Goal: Task Accomplishment & Management: Complete application form

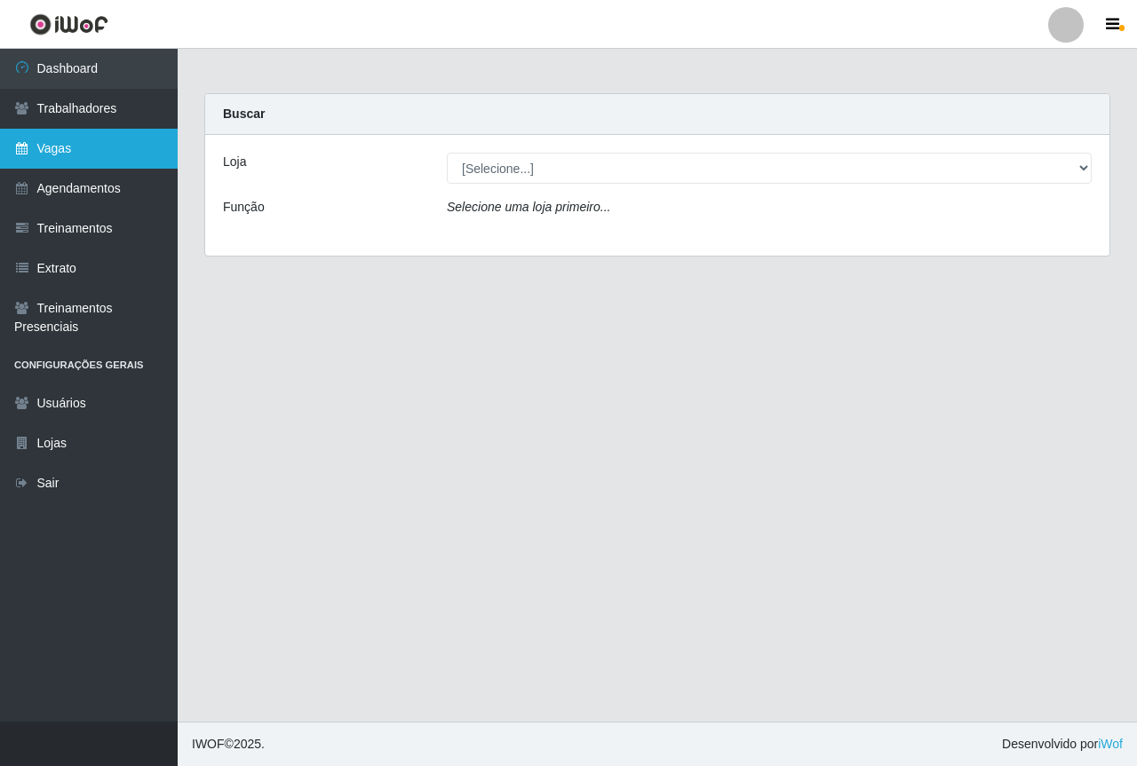
click at [105, 162] on link "Vagas" at bounding box center [89, 149] width 178 height 40
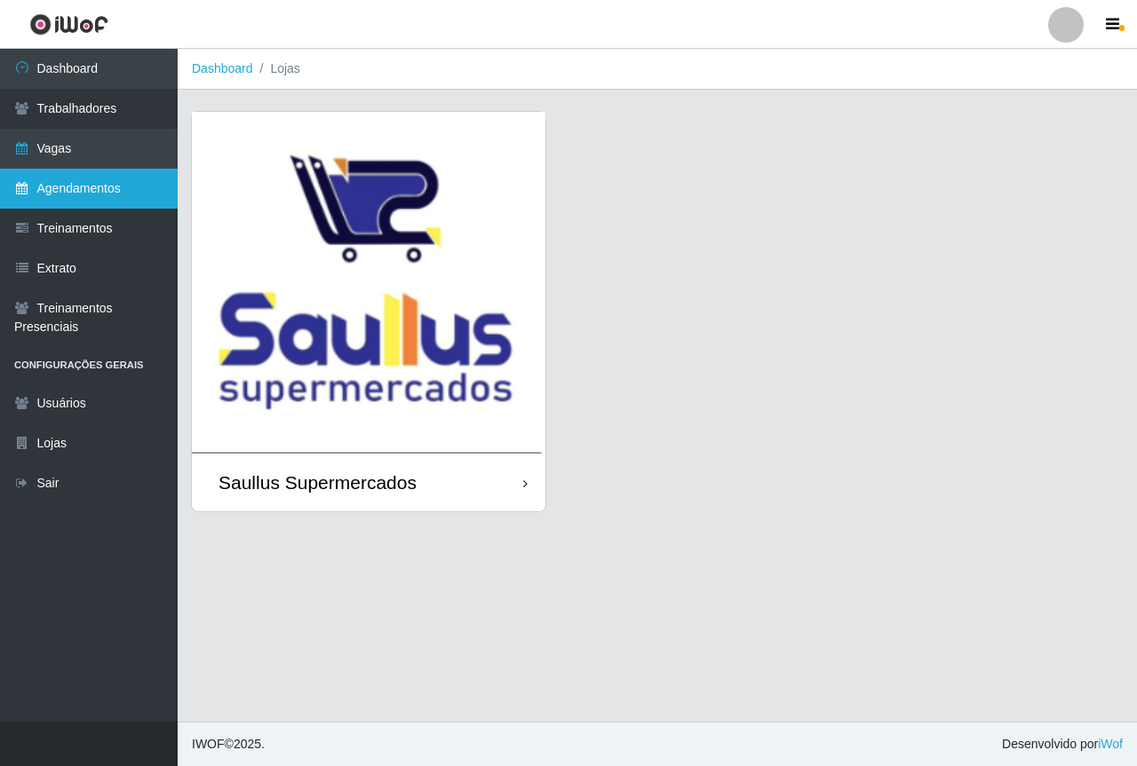
click at [67, 200] on link "Agendamentos" at bounding box center [89, 189] width 178 height 40
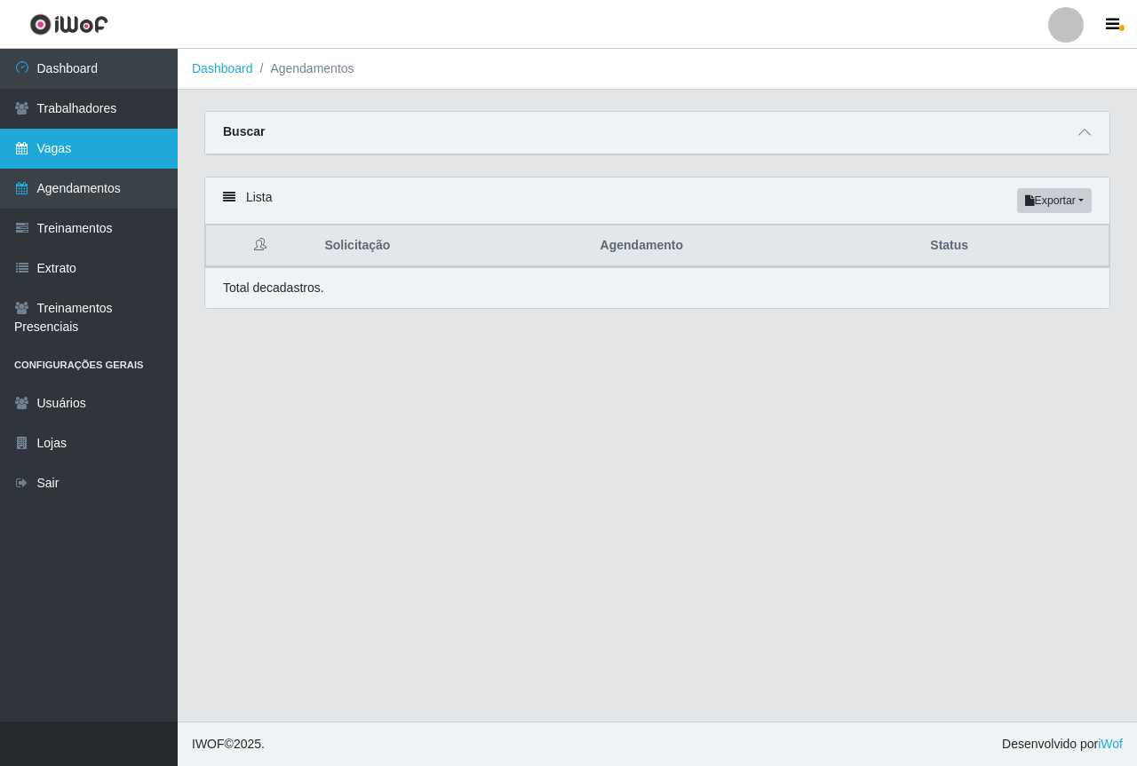
click at [112, 139] on link "Vagas" at bounding box center [89, 149] width 178 height 40
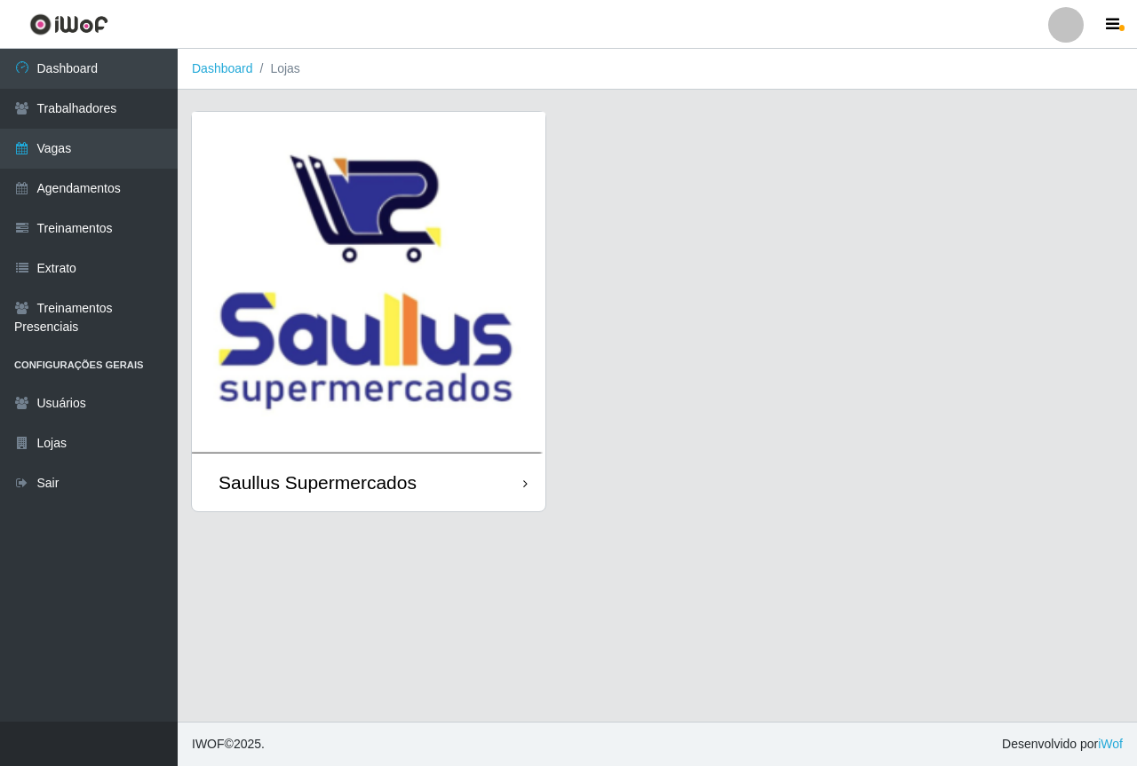
click at [372, 259] on img at bounding box center [368, 283] width 353 height 342
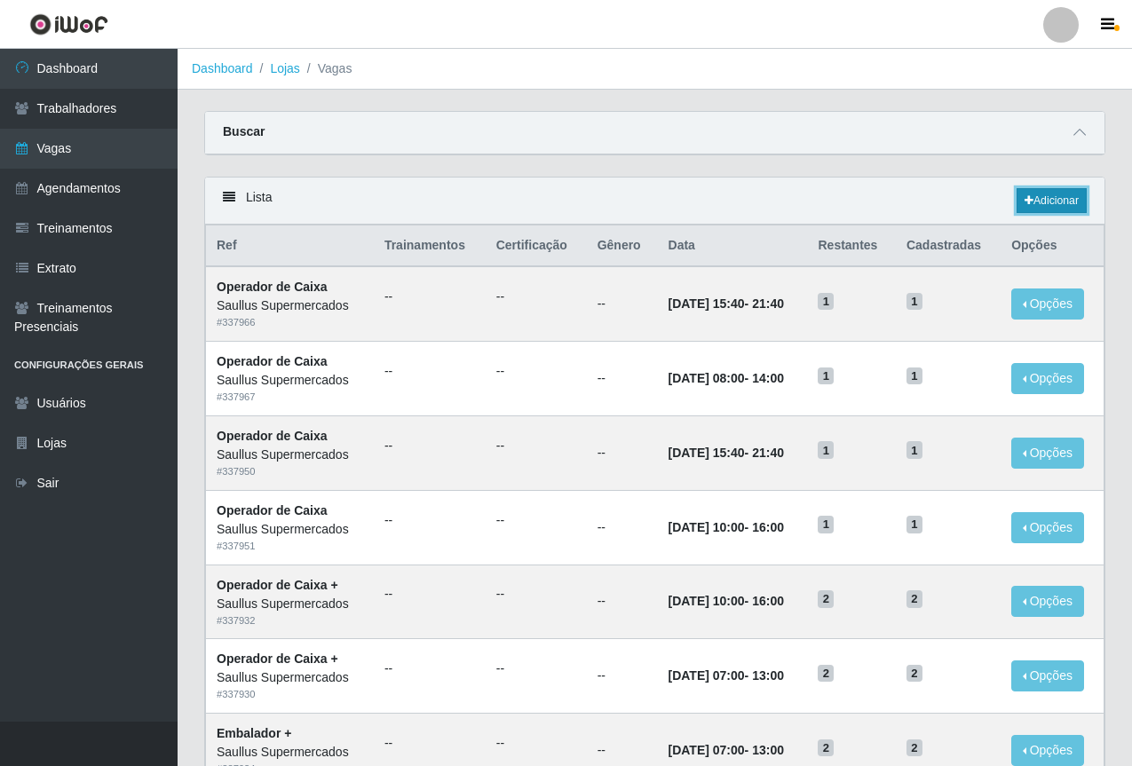
click at [1026, 206] on icon at bounding box center [1029, 200] width 9 height 11
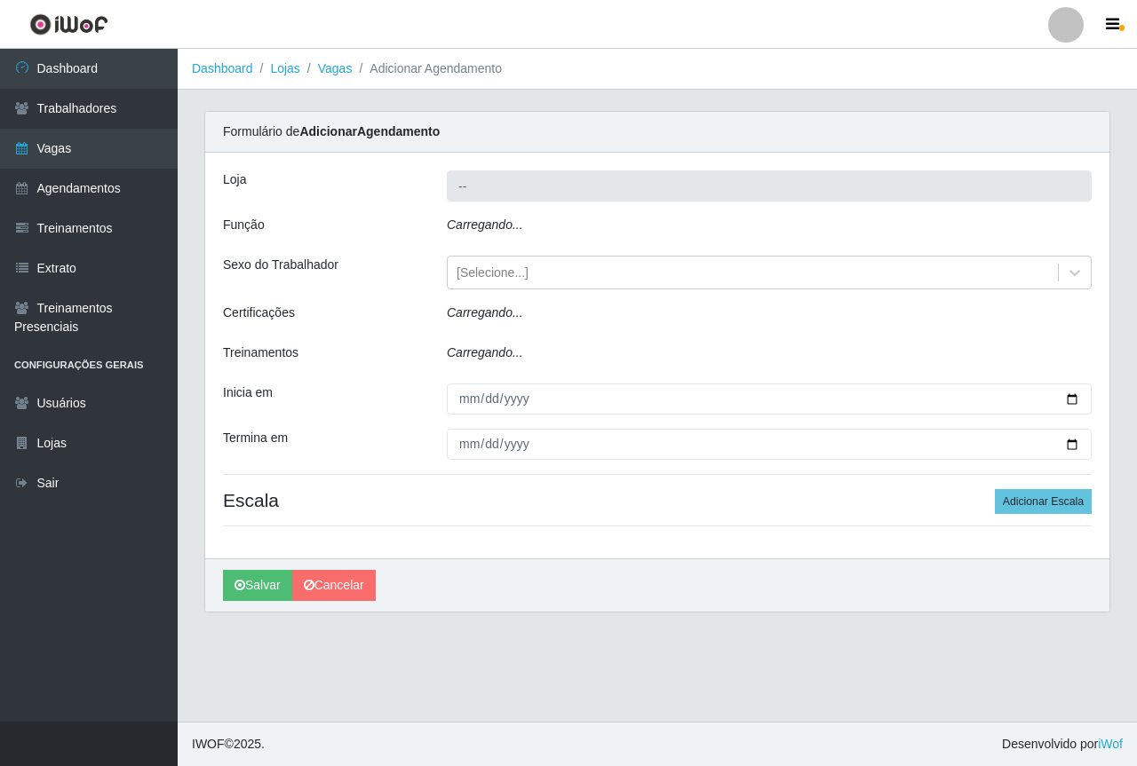
type input "Saullus Supermercados"
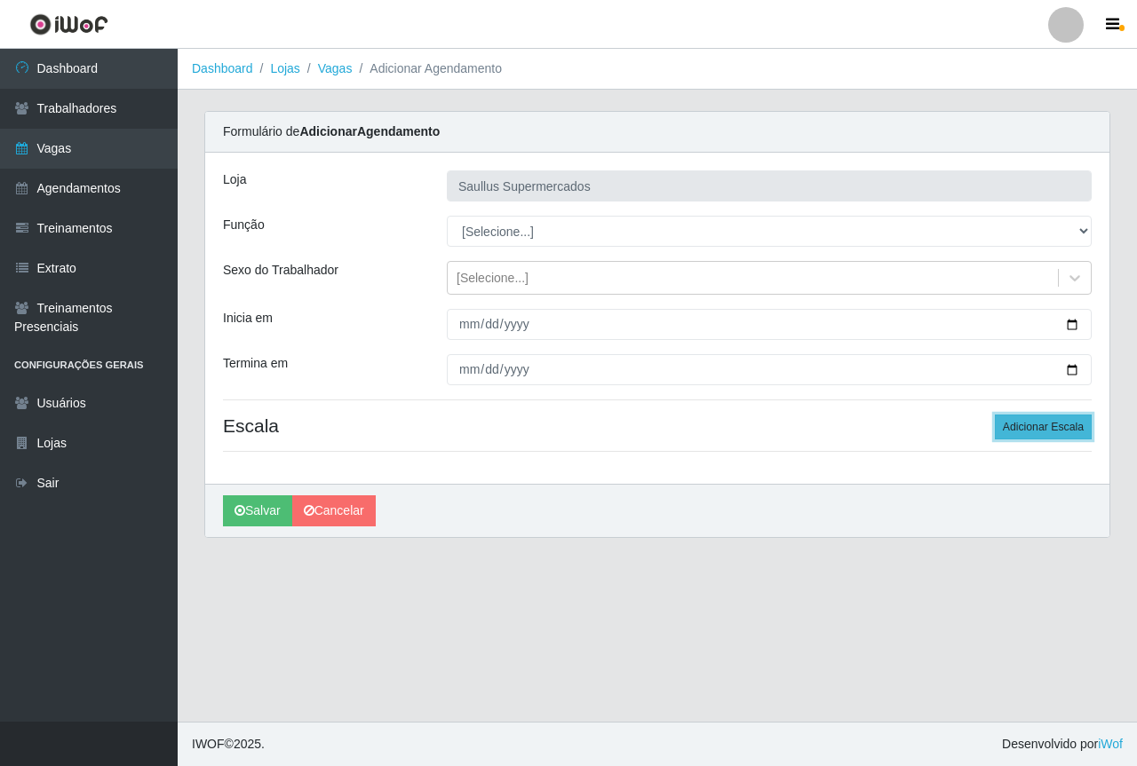
click at [1045, 432] on button "Adicionar Escala" at bounding box center [1043, 427] width 97 height 25
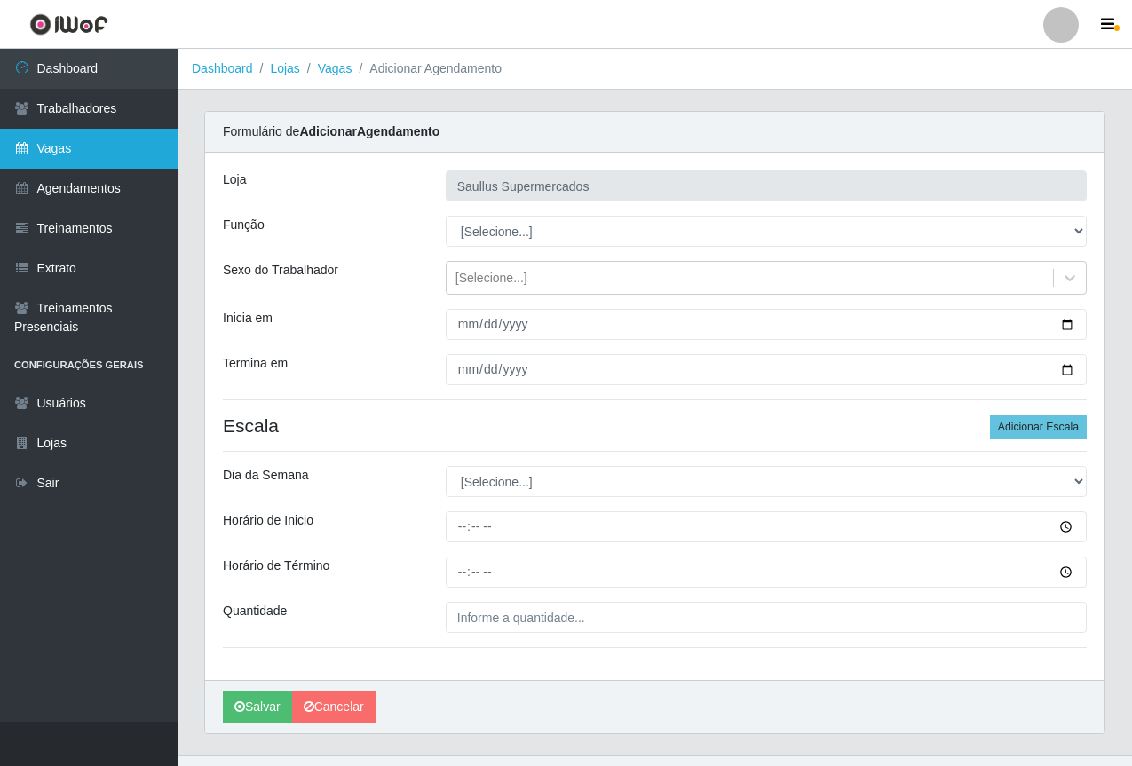
click at [113, 152] on link "Vagas" at bounding box center [89, 149] width 178 height 40
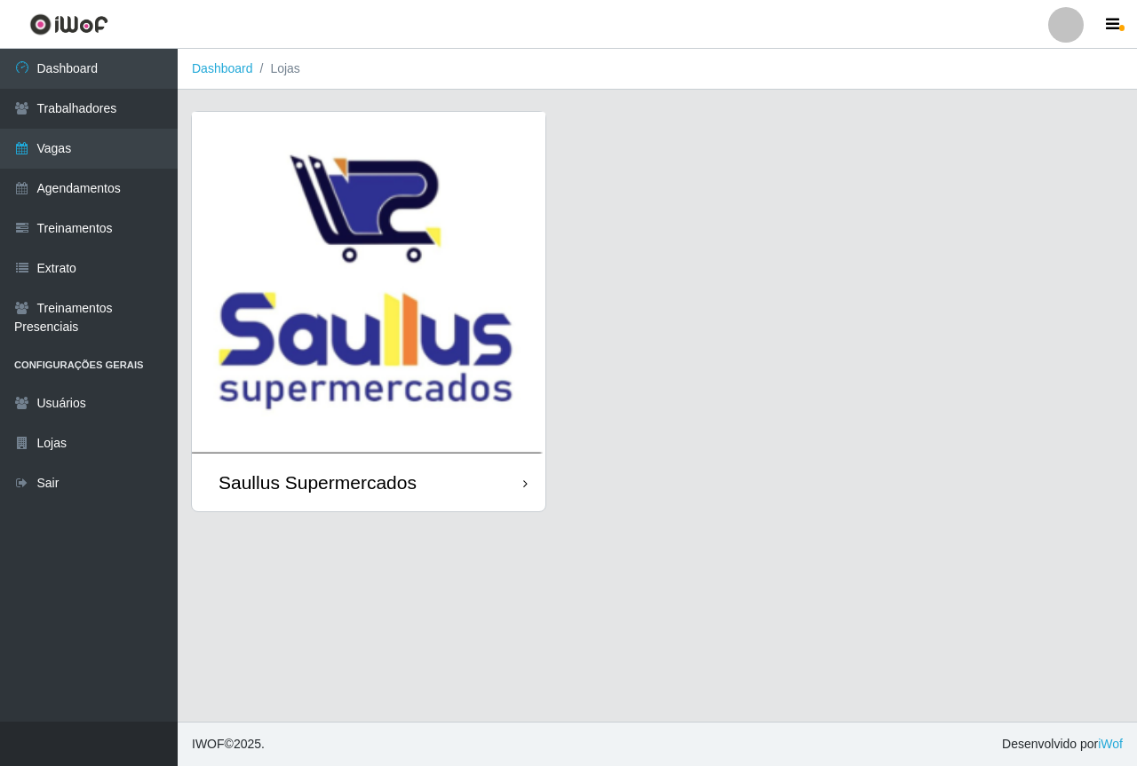
click at [400, 268] on img at bounding box center [368, 283] width 353 height 342
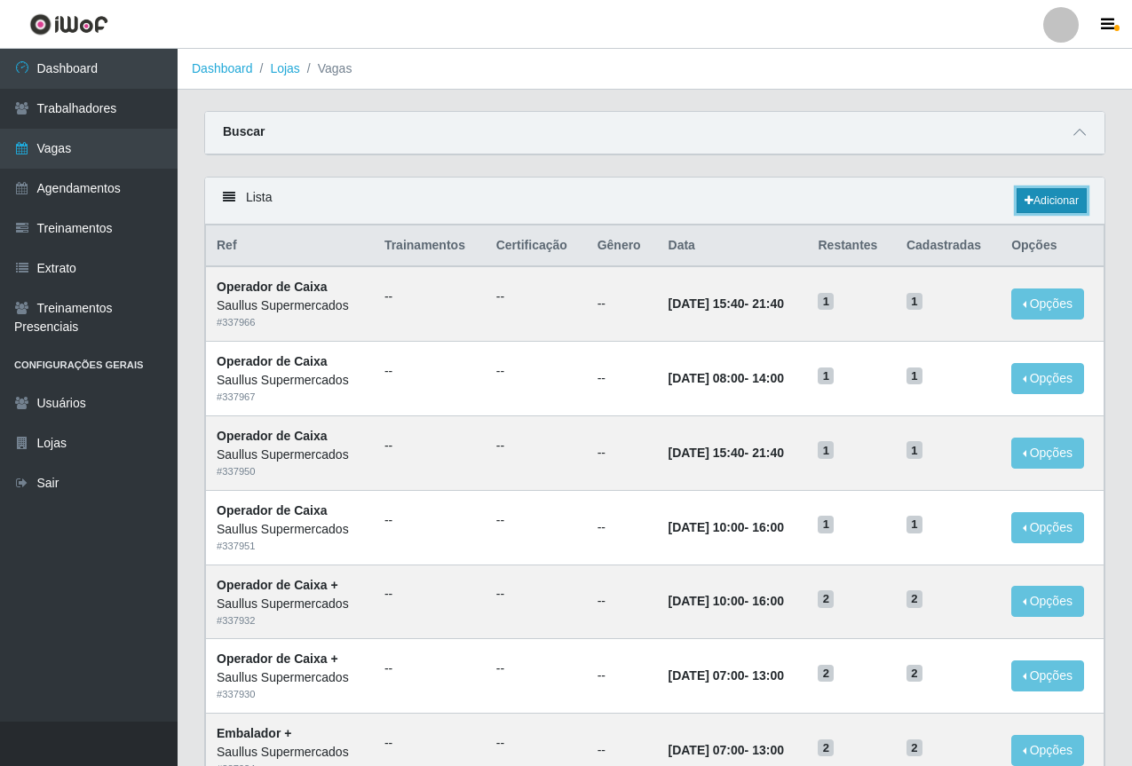
click at [1018, 202] on link "Adicionar" at bounding box center [1052, 200] width 70 height 25
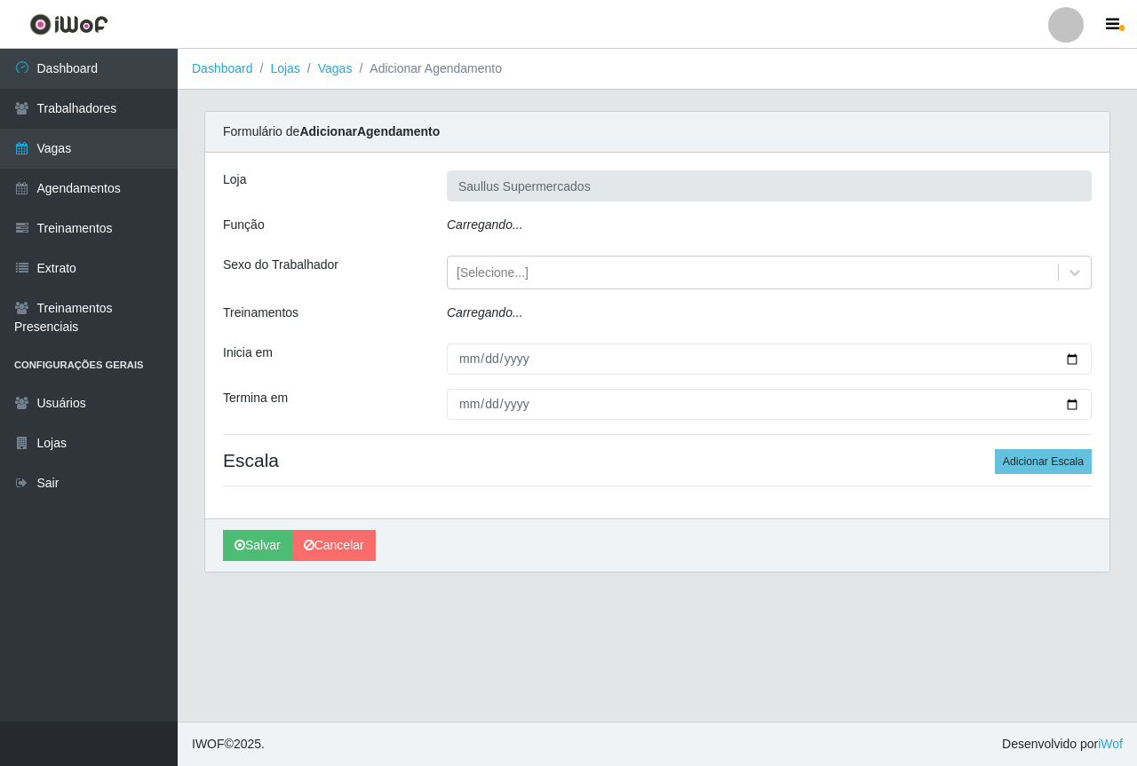
type input "Saullus Supermercados"
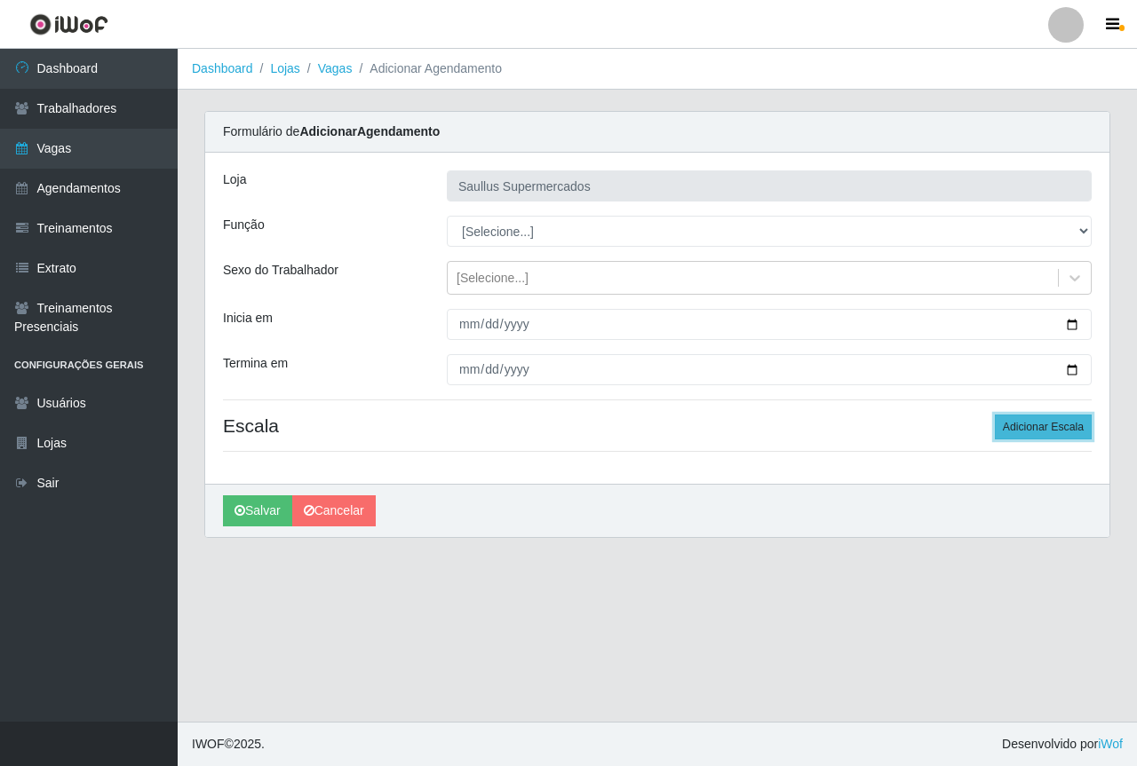
click at [1039, 424] on button "Adicionar Escala" at bounding box center [1043, 427] width 97 height 25
